Goal: Find specific page/section: Find specific page/section

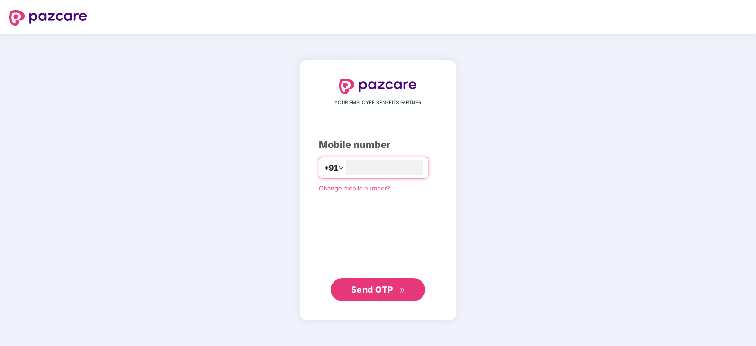
type input "**********"
click at [384, 298] on button "Send OTP" at bounding box center [378, 289] width 95 height 23
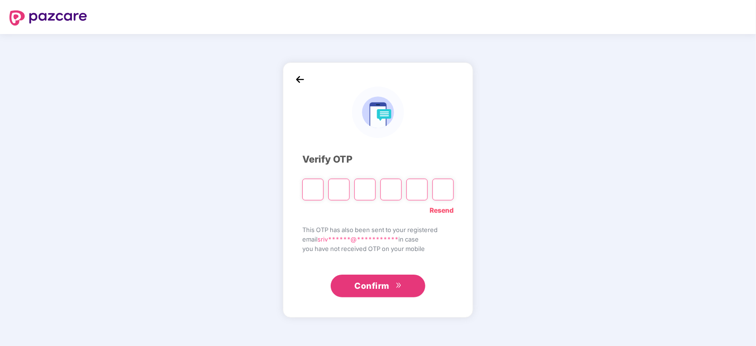
paste input "*"
type input "*"
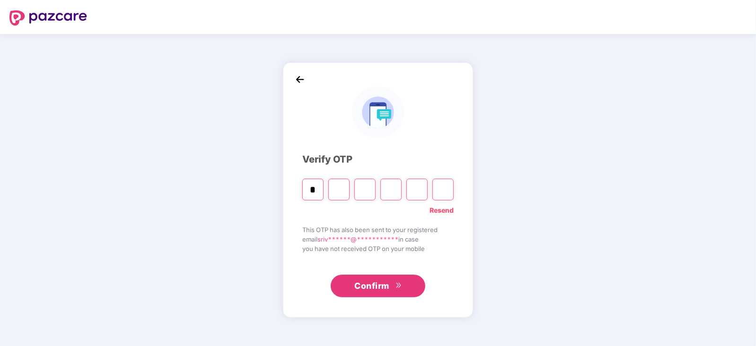
type input "*"
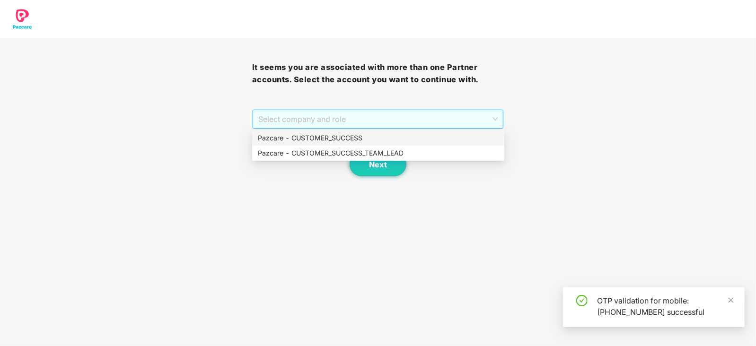
click at [478, 111] on span "Select company and role" at bounding box center [378, 119] width 240 height 18
click at [346, 133] on div "Pazcare - CUSTOMER_SUCCESS" at bounding box center [378, 138] width 241 height 10
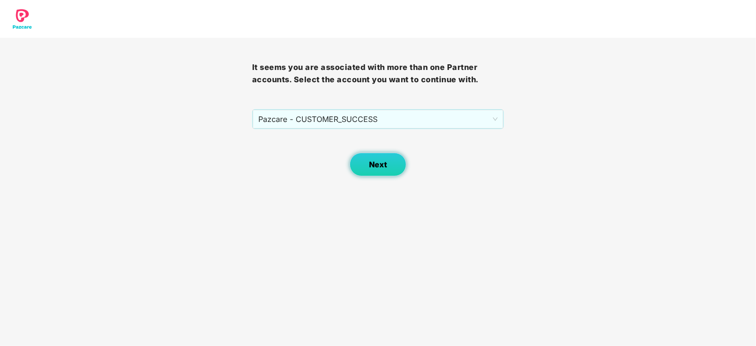
click at [380, 165] on span "Next" at bounding box center [378, 164] width 18 height 9
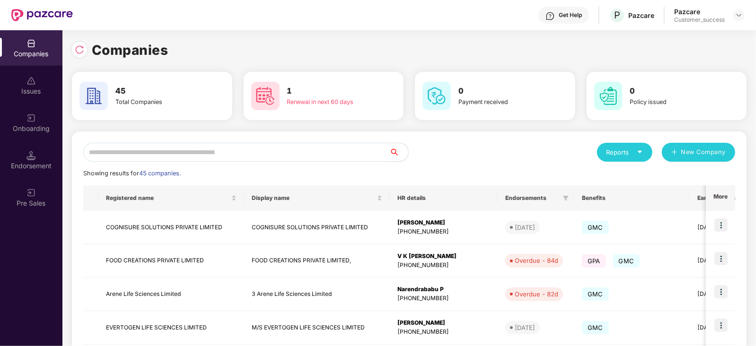
click at [177, 159] on input "text" at bounding box center [236, 152] width 306 height 19
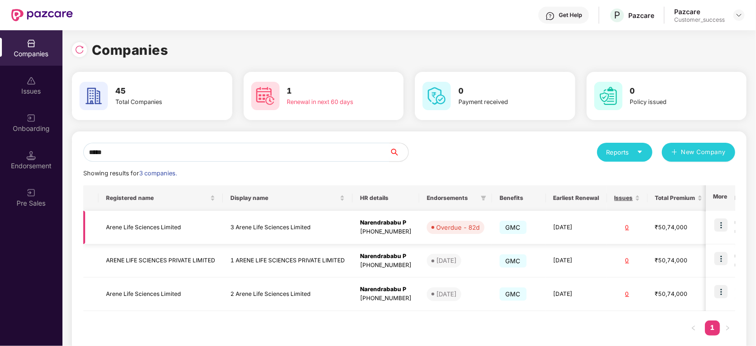
type input "*****"
click at [279, 225] on td "3 Arene Life Sciences Limited" at bounding box center [288, 228] width 130 height 34
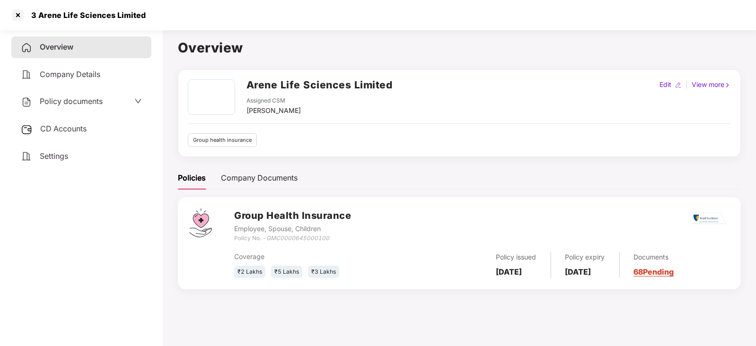
click at [61, 127] on span "CD Accounts" at bounding box center [63, 128] width 46 height 9
